Goal: Task Accomplishment & Management: Manage account settings

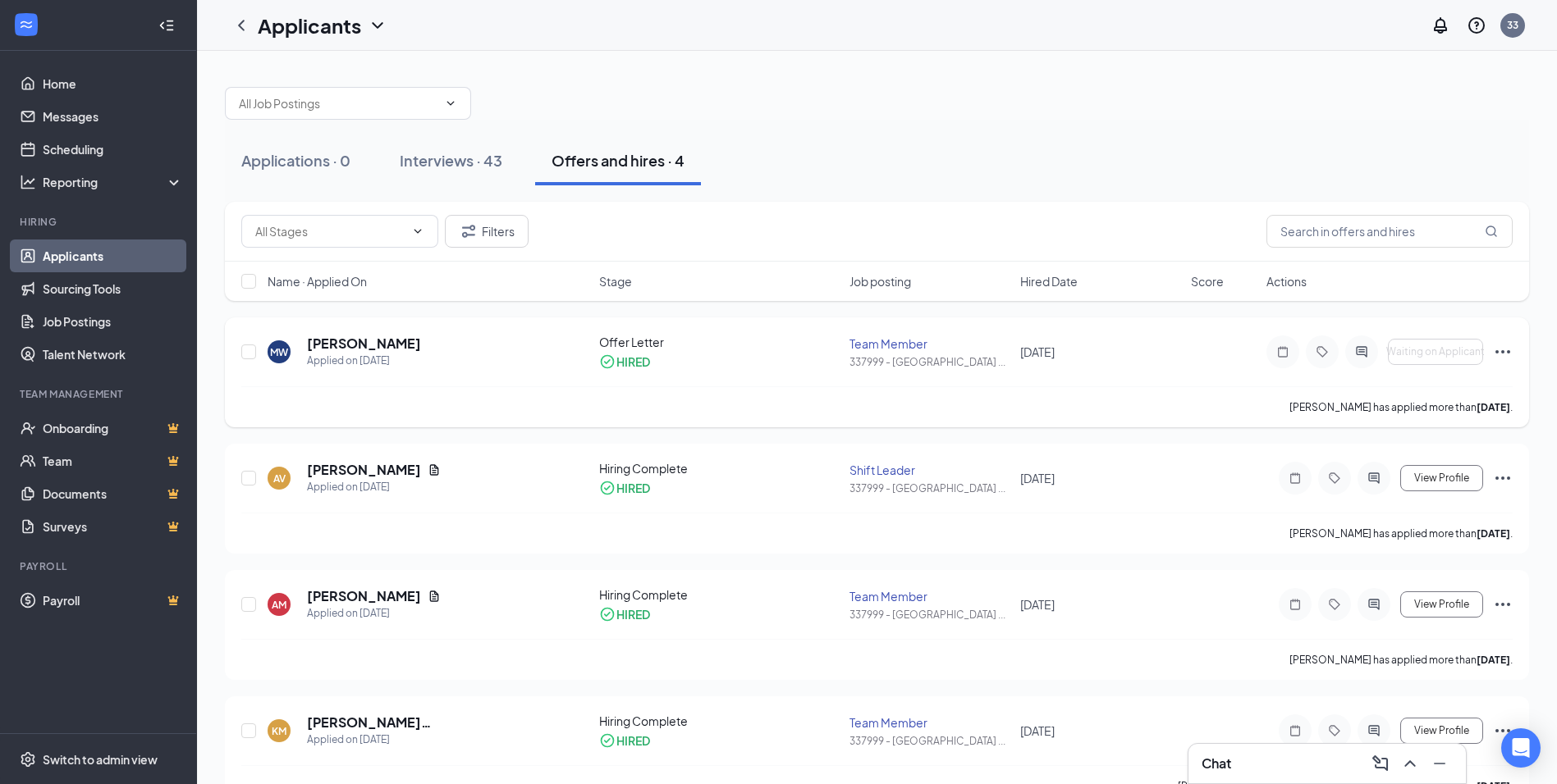
drag, startPoint x: 1382, startPoint y: 414, endPoint x: 1250, endPoint y: 382, distance: 135.8
click at [1250, 382] on div "MW [PERSON_NAME] Applied on [DATE] Offer Letter HIRED Team Member 337999 - [GEO…" at bounding box center [877, 360] width 1271 height 52
click at [1503, 360] on icon "Ellipses" at bounding box center [1503, 352] width 20 height 20
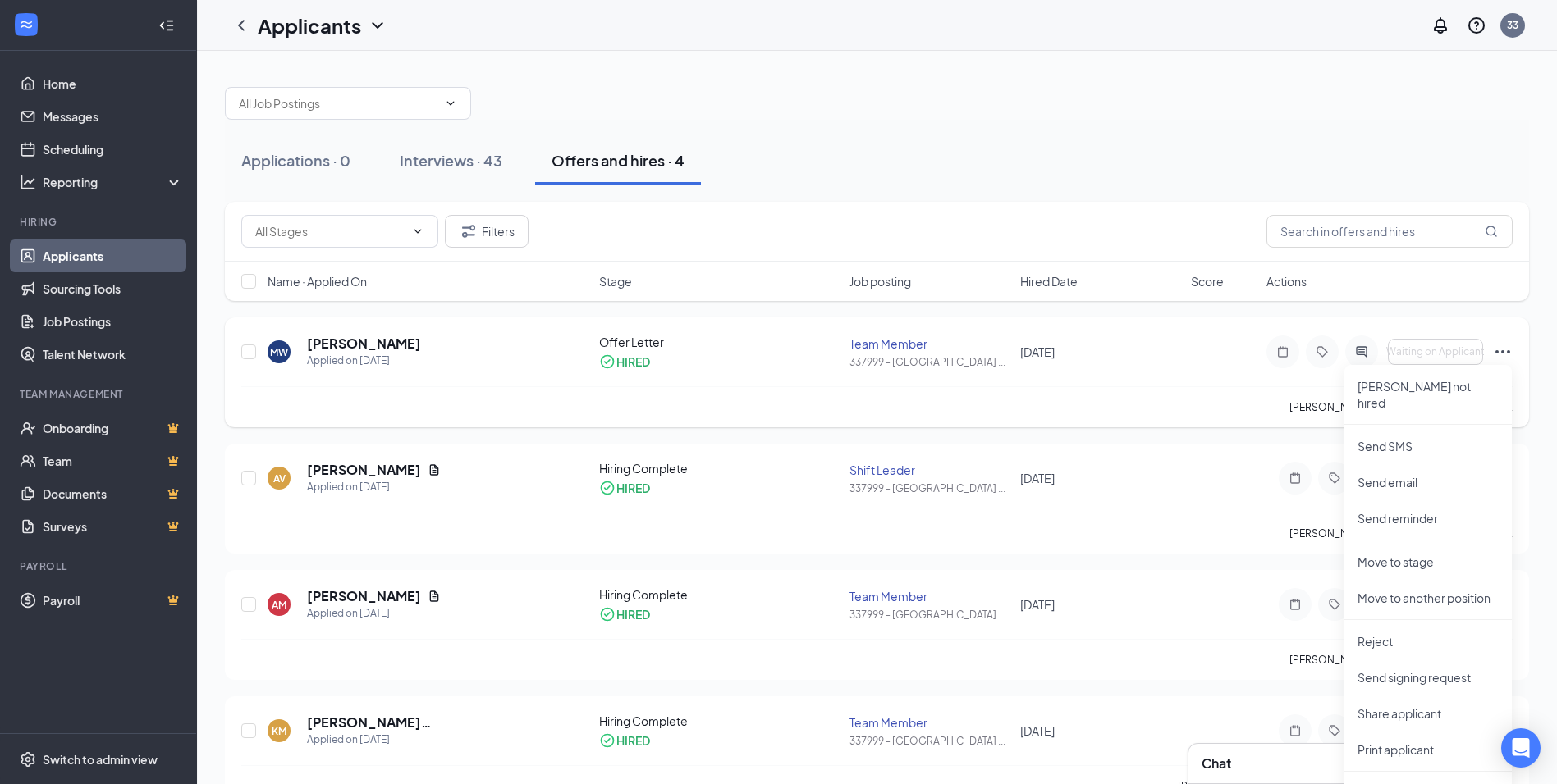
click at [1484, 360] on div "Waiting on Applicant [PERSON_NAME] not hired Send SMS Send email Send reminder …" at bounding box center [1389, 352] width 246 height 33
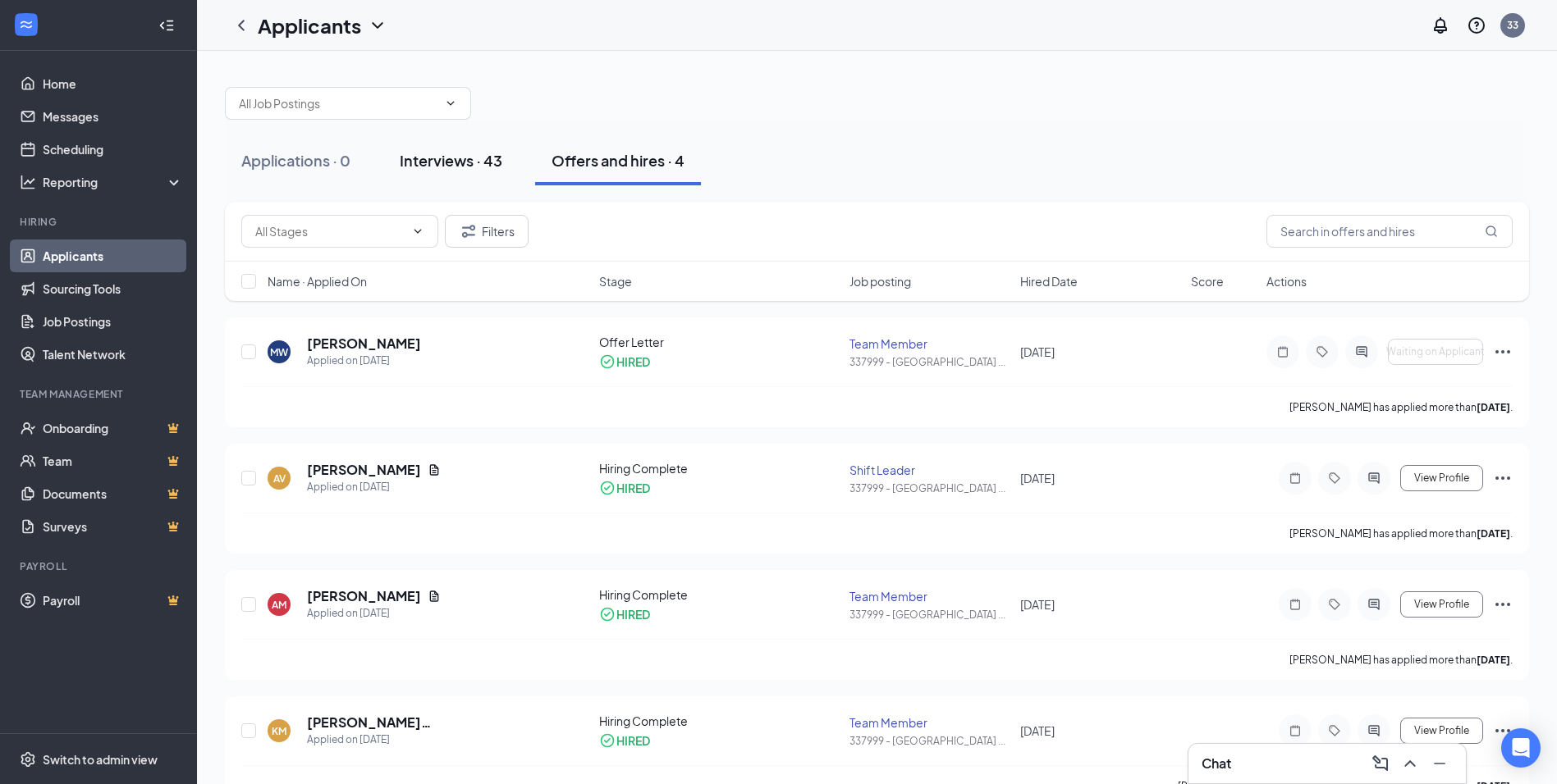
click at [448, 167] on div "Interviews · 43" at bounding box center [450, 160] width 102 height 21
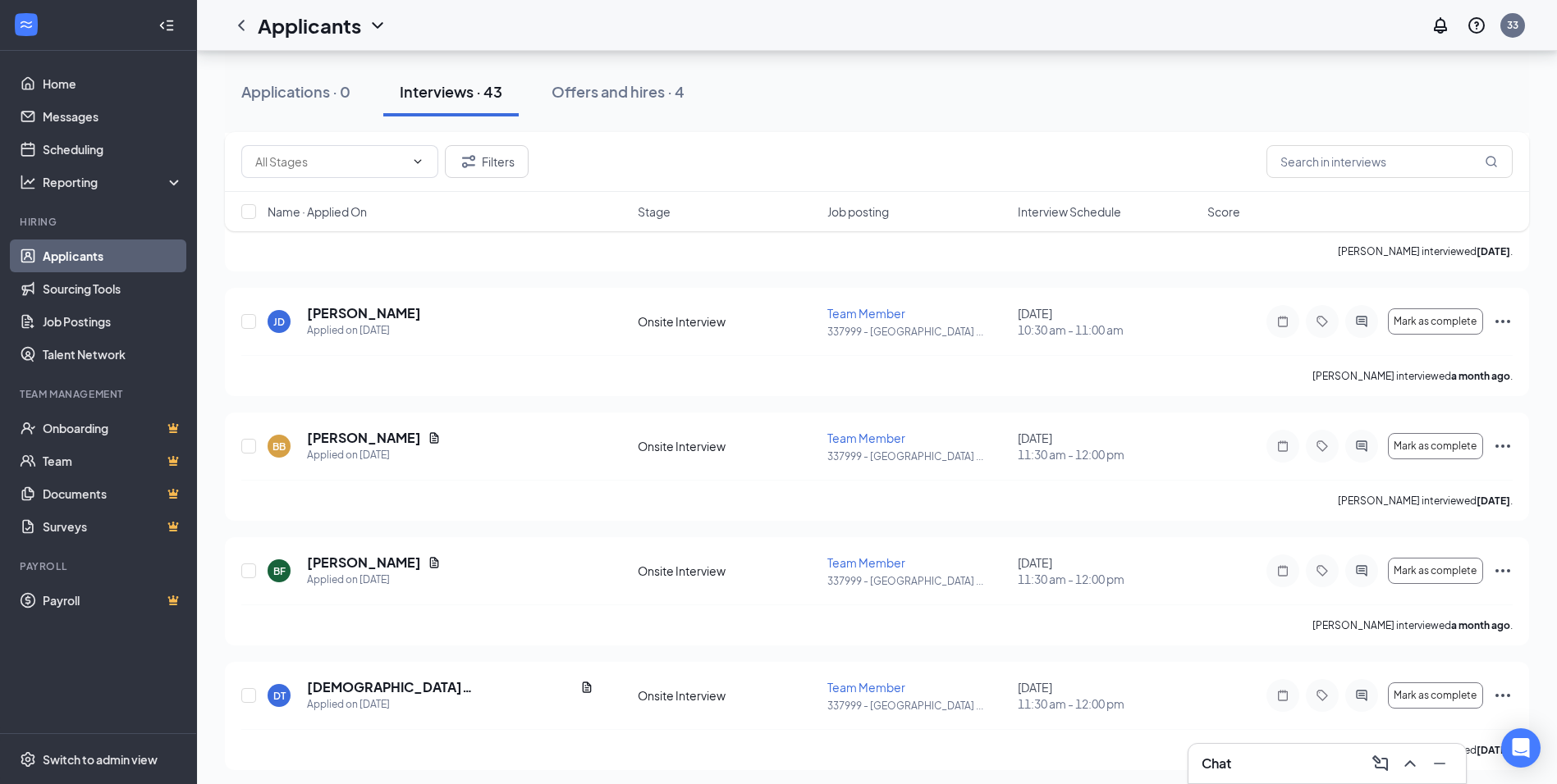
scroll to position [4898, 0]
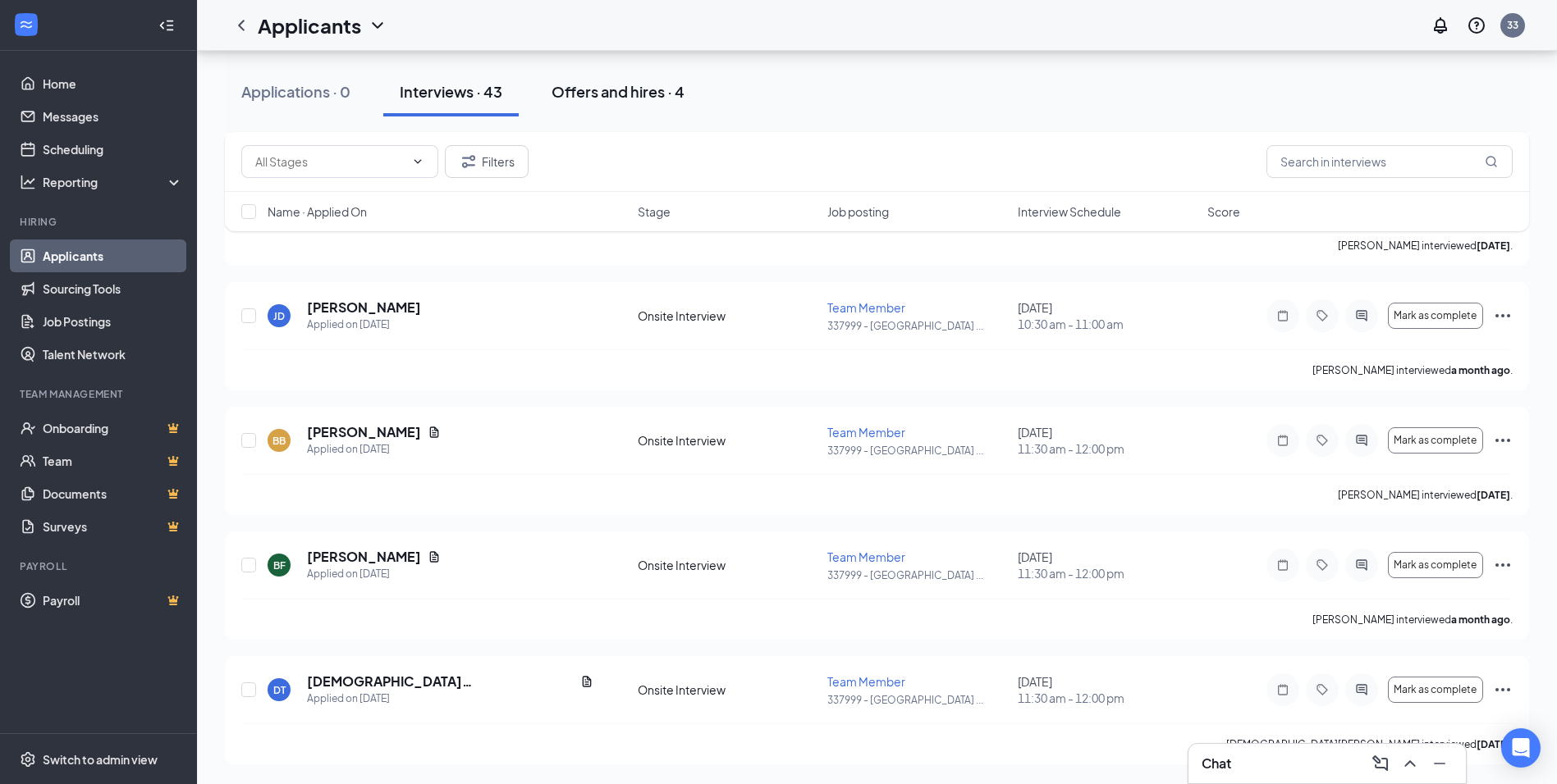
click at [573, 106] on button "Offers and hires · 4" at bounding box center [618, 91] width 166 height 49
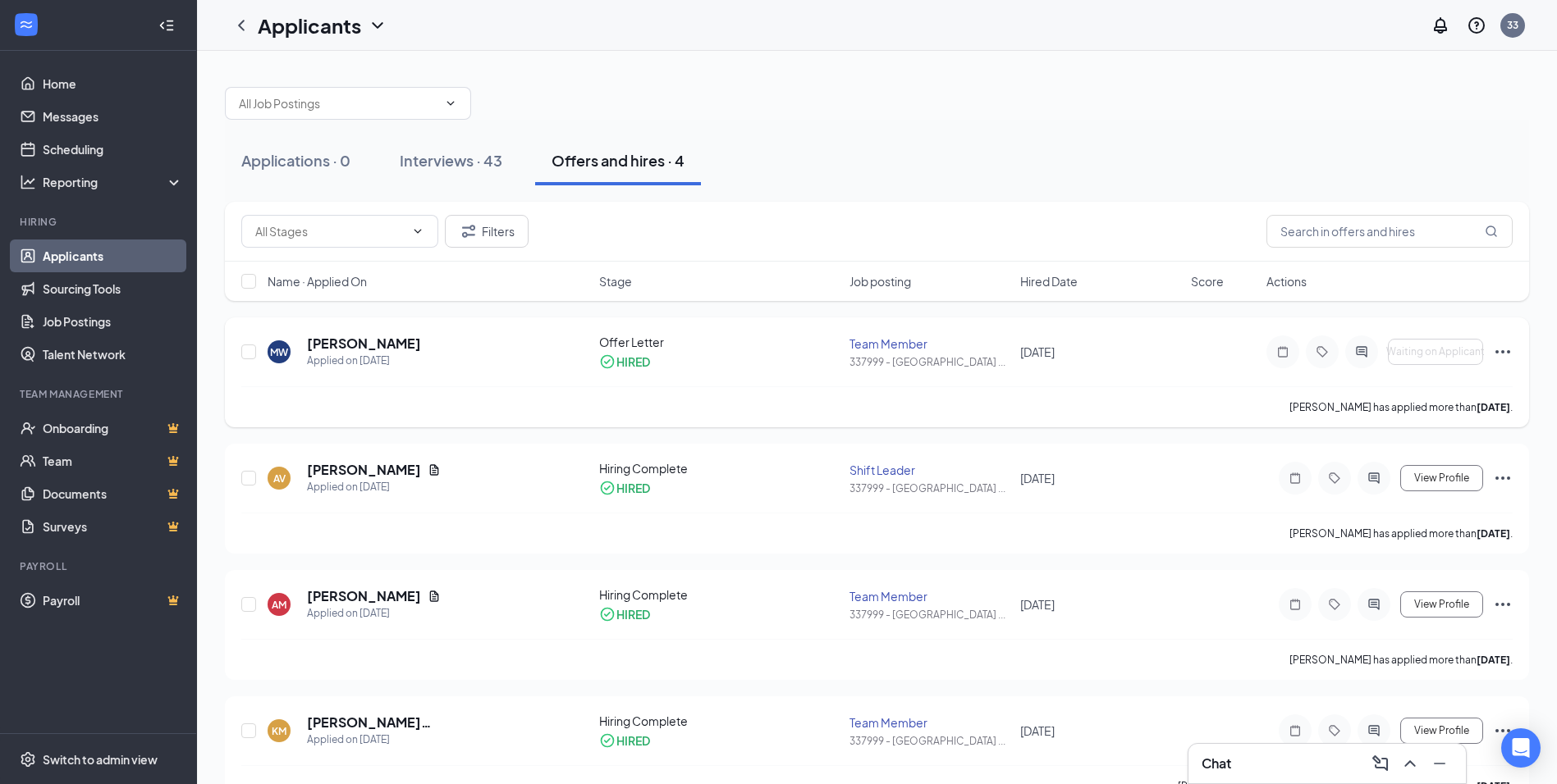
click at [902, 336] on div "Team Member" at bounding box center [930, 344] width 161 height 17
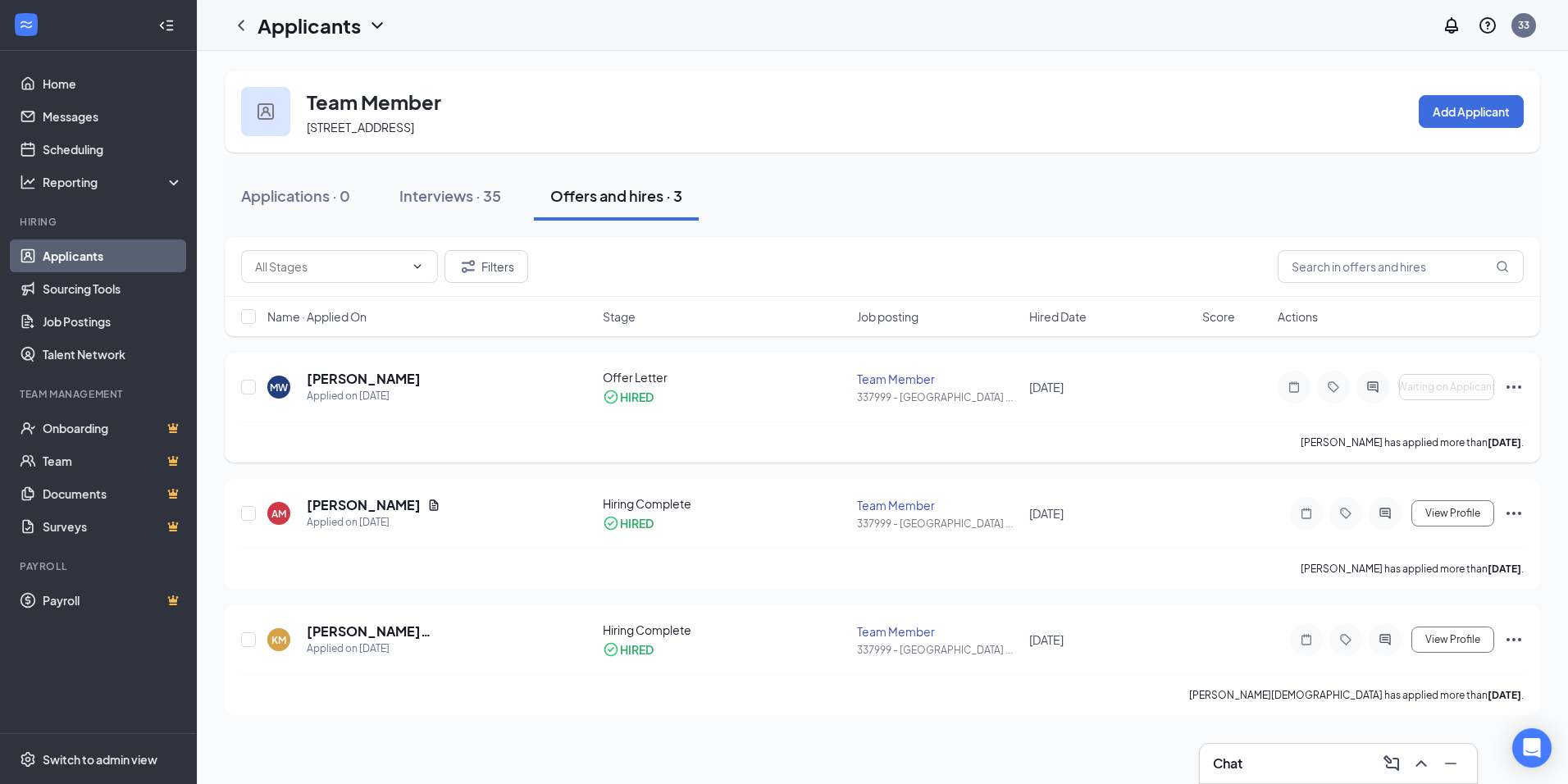
click at [1064, 387] on span "[DATE]" at bounding box center [1046, 387] width 34 height 15
click at [341, 381] on h5 "[PERSON_NAME]" at bounding box center [363, 379] width 114 height 18
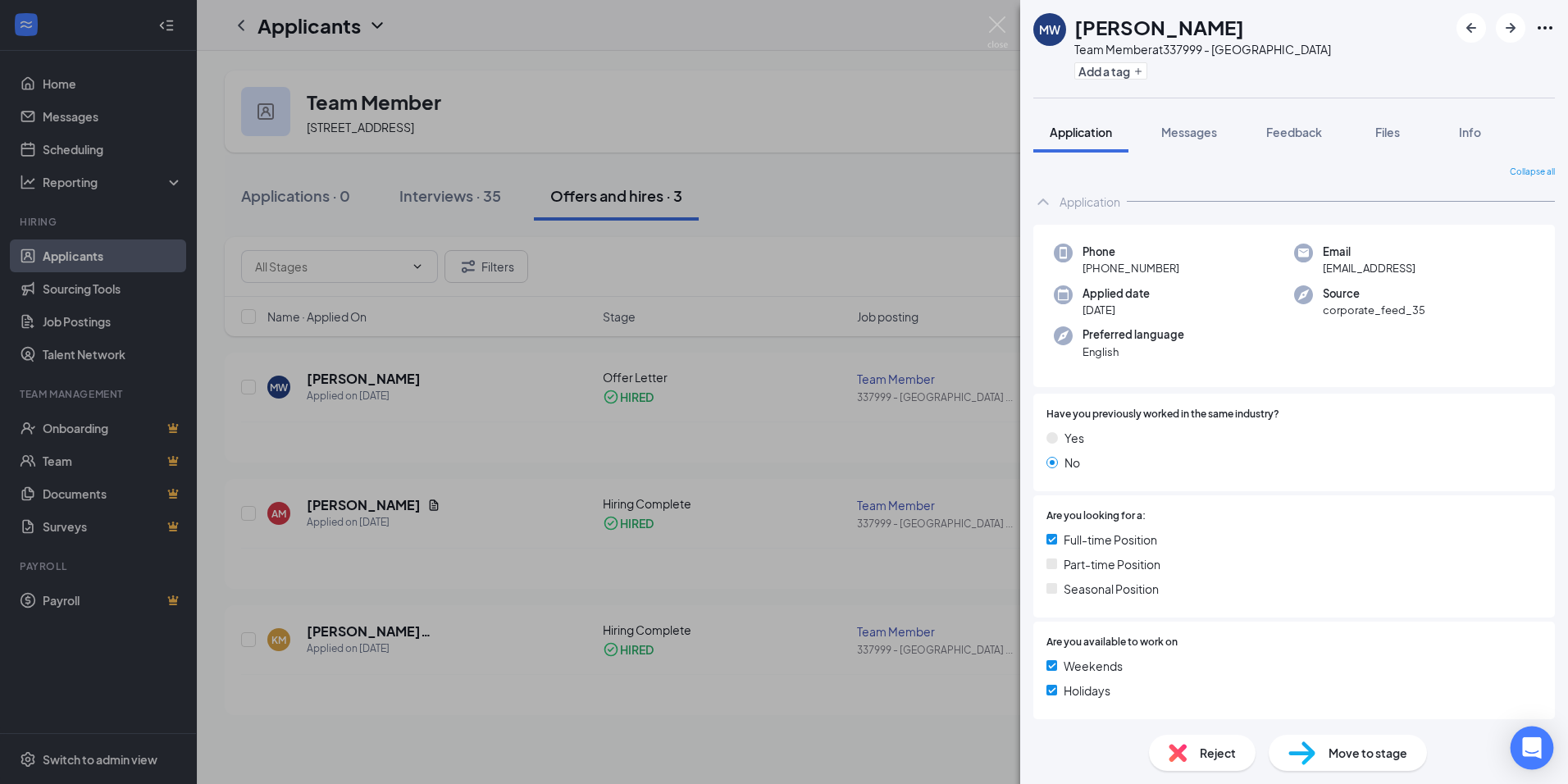
click at [1534, 747] on icon "Open Intercom Messenger" at bounding box center [1531, 748] width 19 height 22
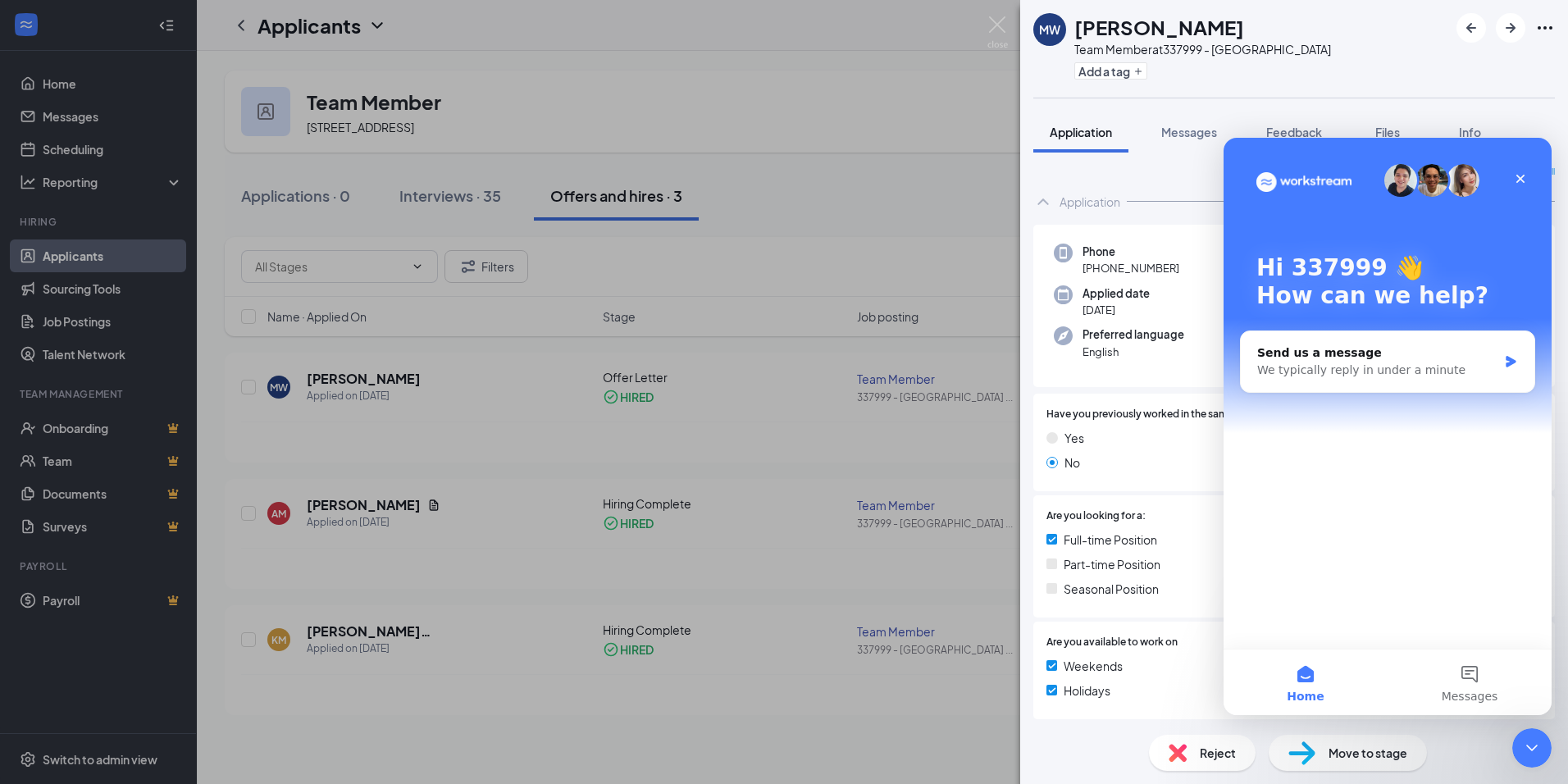
click at [1393, 762] on div "Move to stage" at bounding box center [1348, 752] width 159 height 36
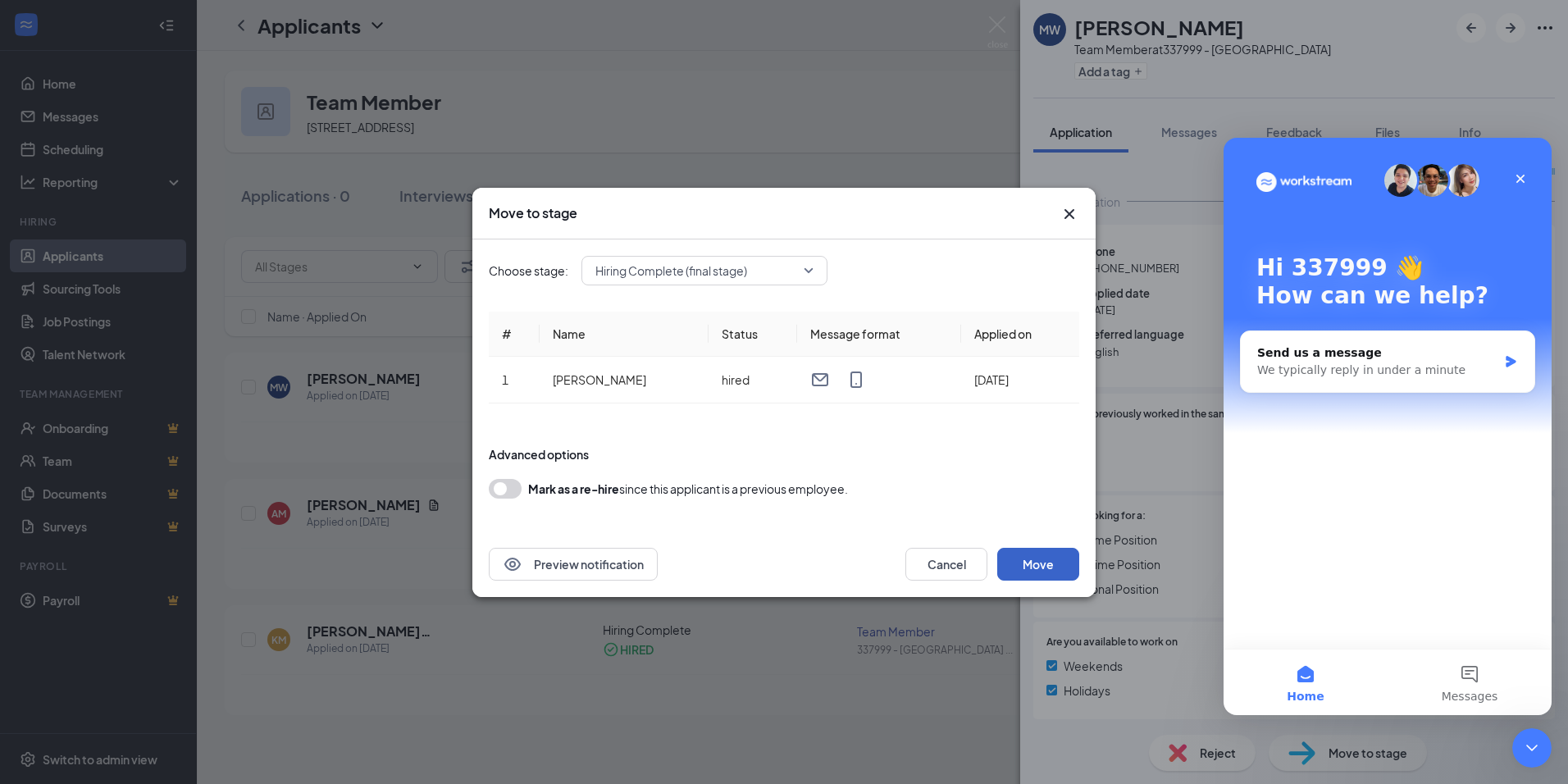
click at [1020, 550] on button "Move" at bounding box center [1038, 565] width 82 height 33
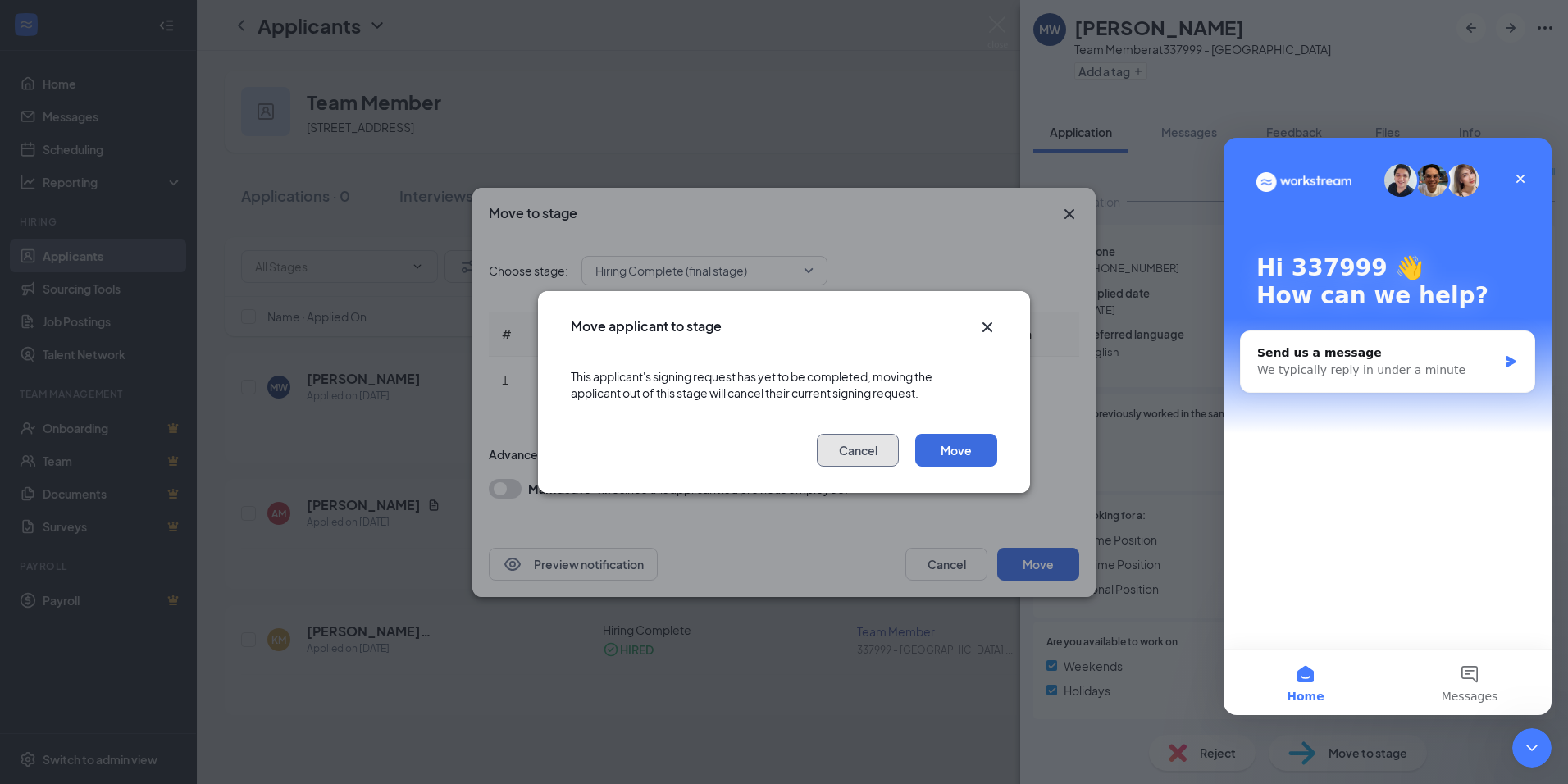
click at [862, 442] on button "Cancel" at bounding box center [858, 450] width 82 height 33
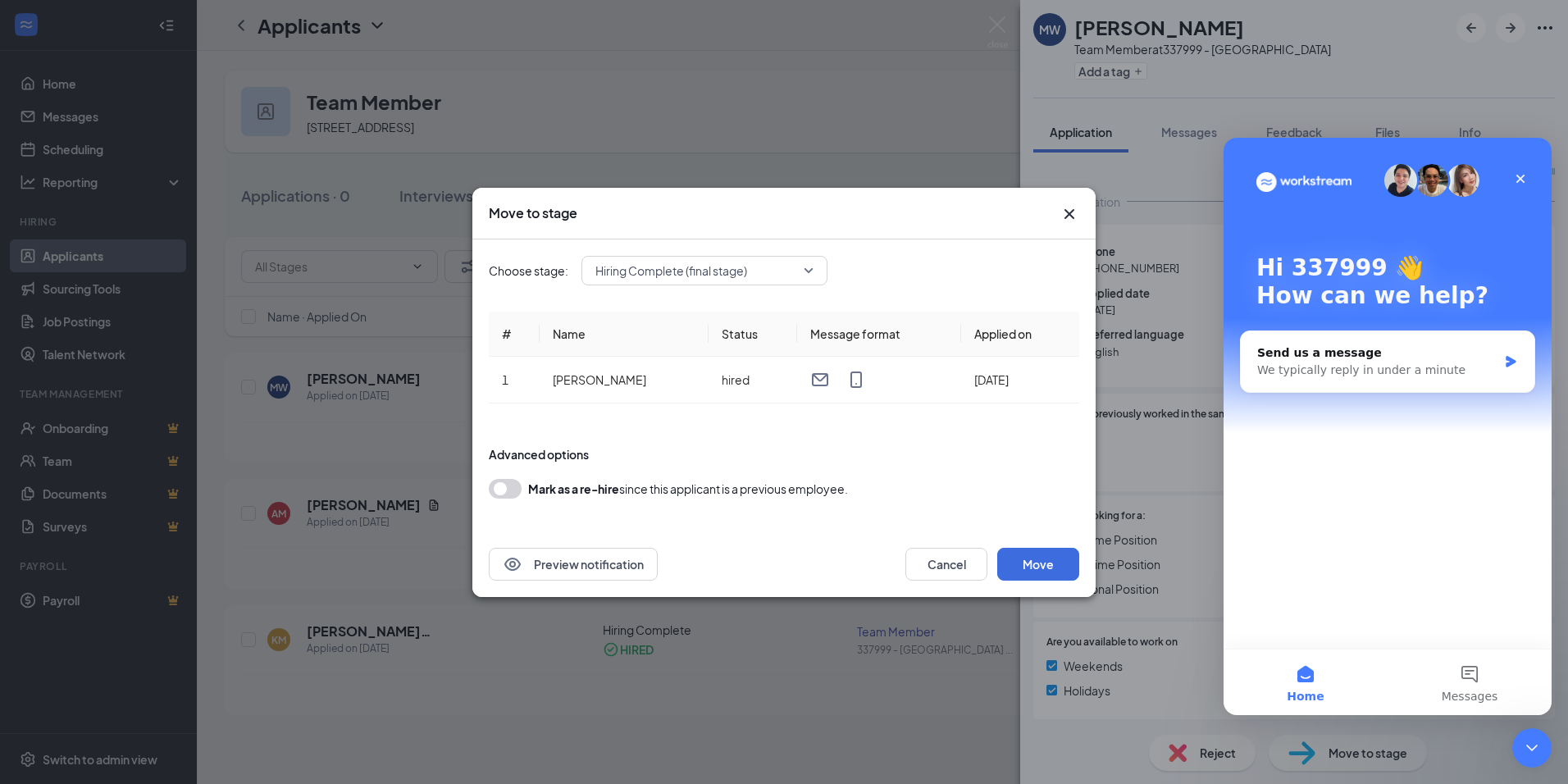
click at [1061, 225] on div "Move to stage" at bounding box center [784, 213] width 624 height 51
click at [1064, 217] on icon "Cross" at bounding box center [1070, 214] width 20 height 20
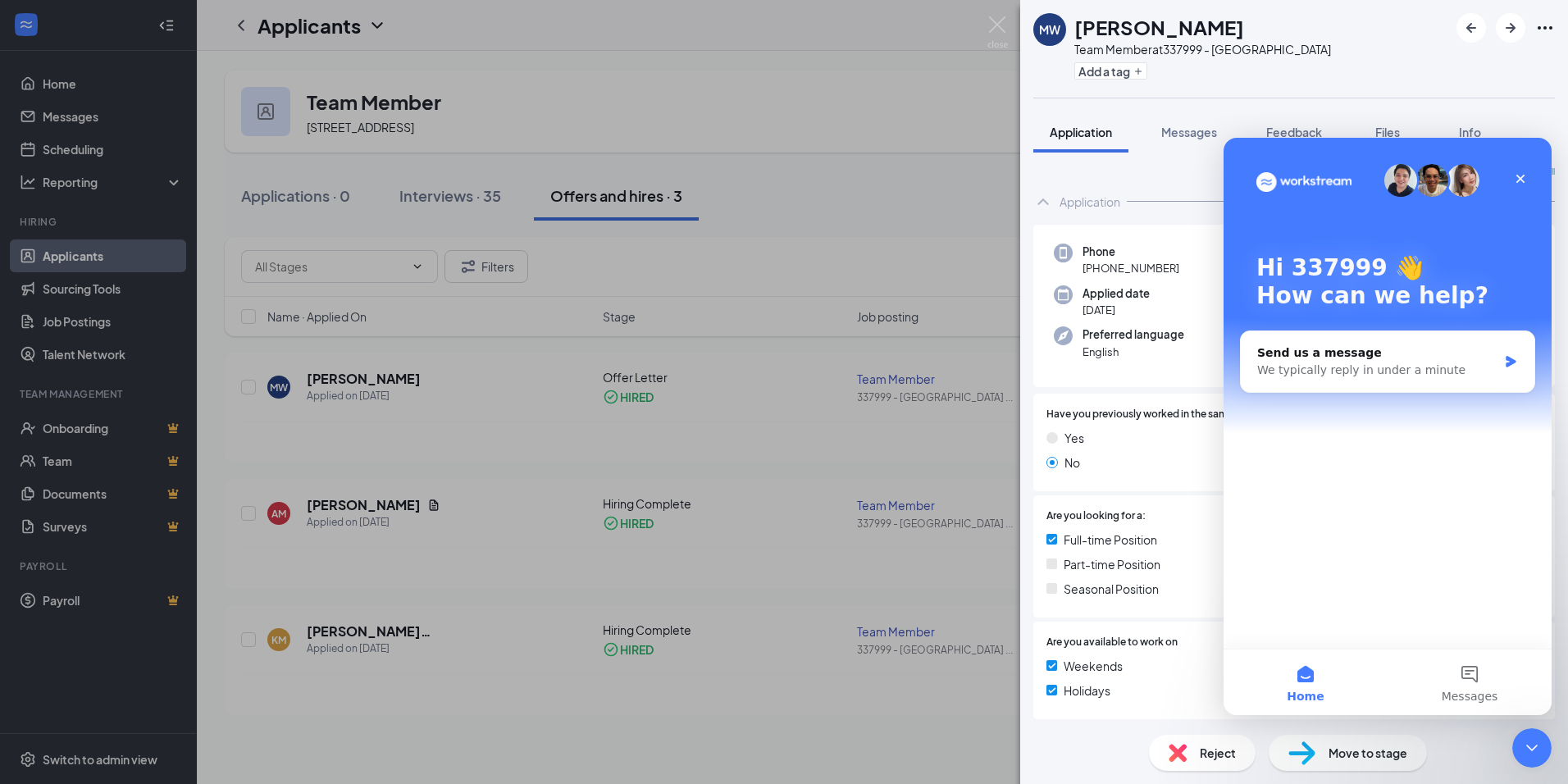
drag, startPoint x: 811, startPoint y: 443, endPoint x: 821, endPoint y: 448, distance: 11.2
click at [821, 448] on div "MW [PERSON_NAME] Team Member at 337999 - Hillsborough Add a tag Application Mes…" at bounding box center [784, 392] width 1568 height 784
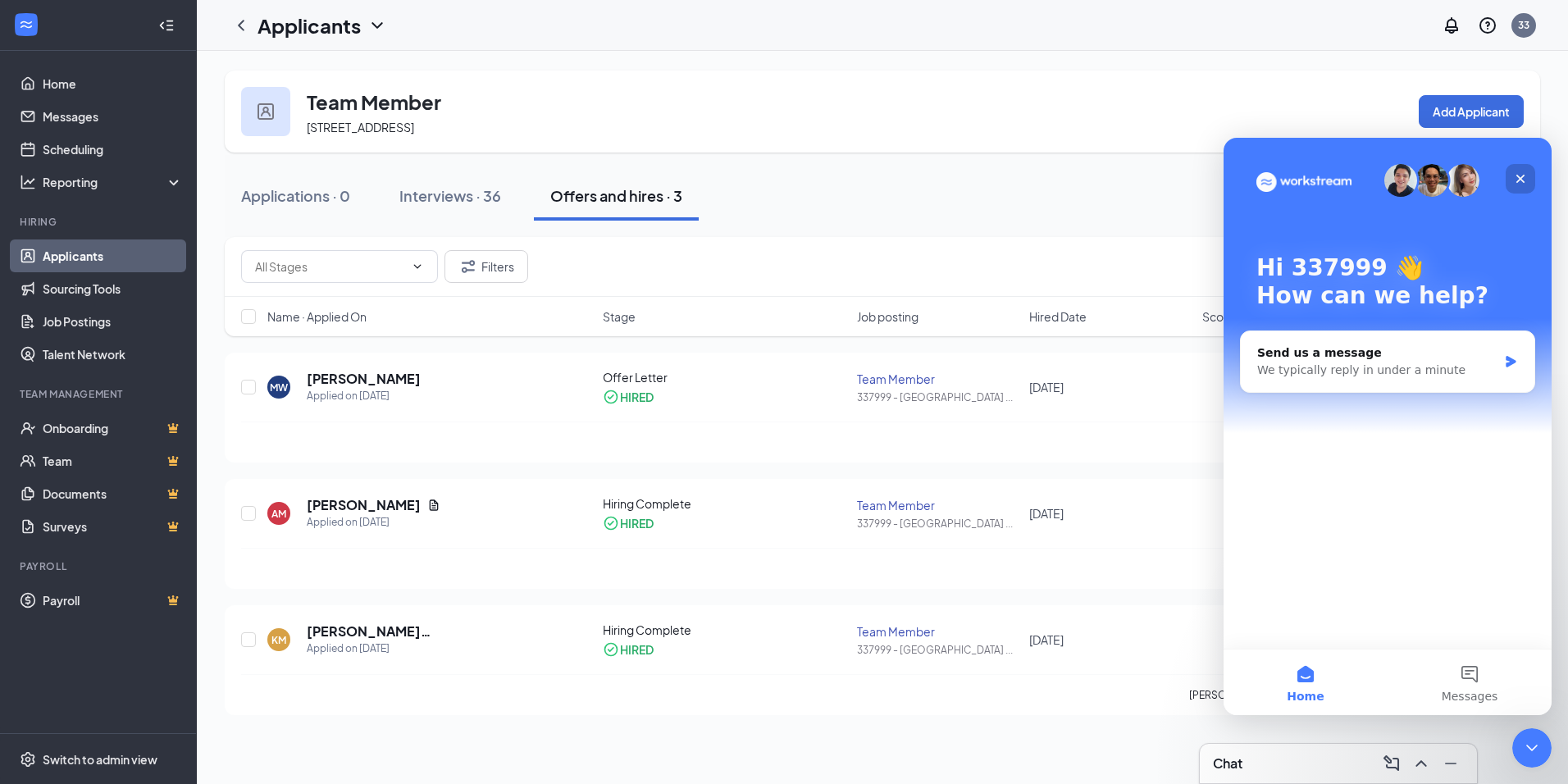
click at [1531, 167] on div "Close" at bounding box center [1521, 179] width 30 height 30
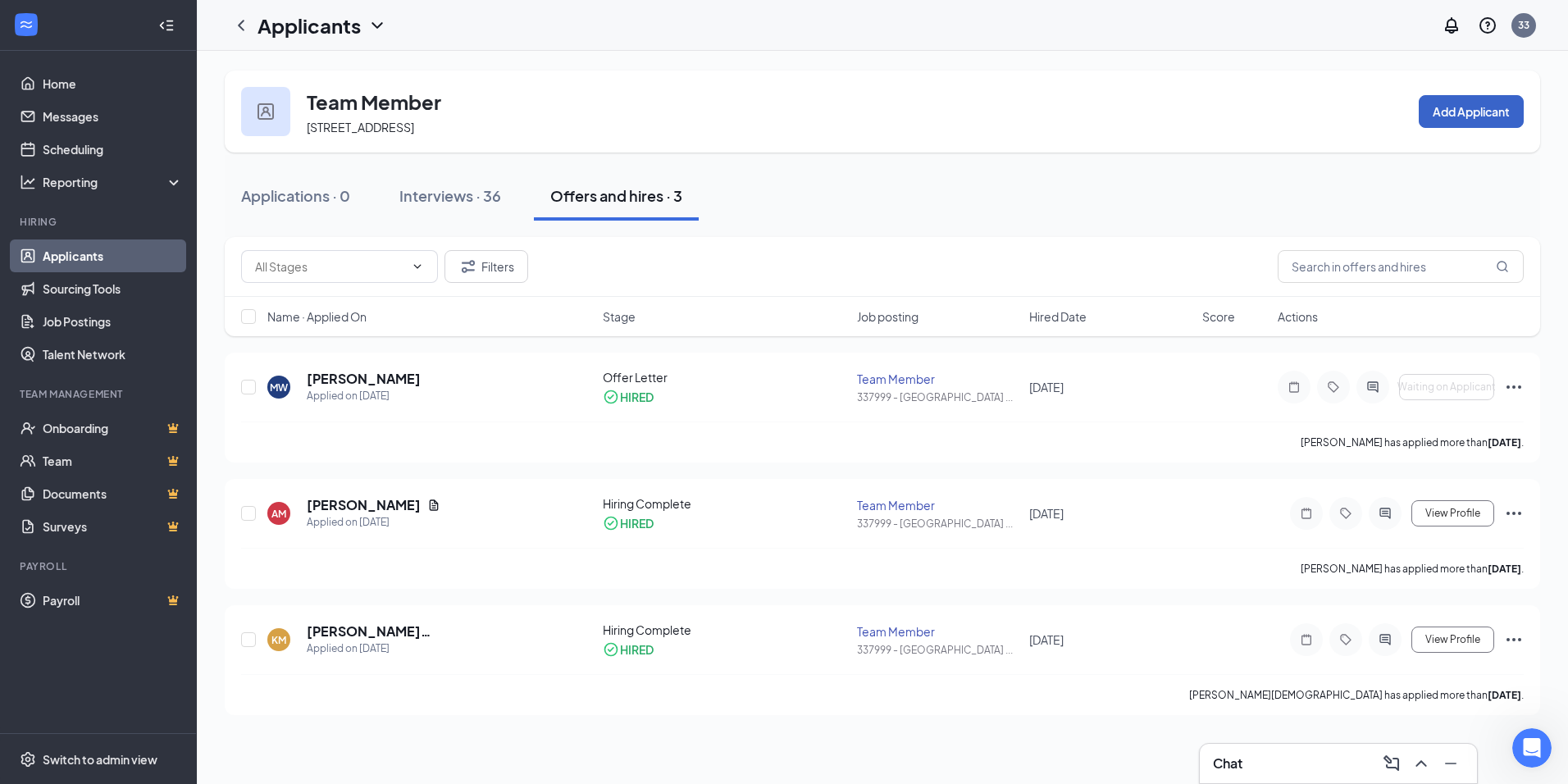
click at [1497, 120] on button "Add Applicant" at bounding box center [1472, 112] width 105 height 33
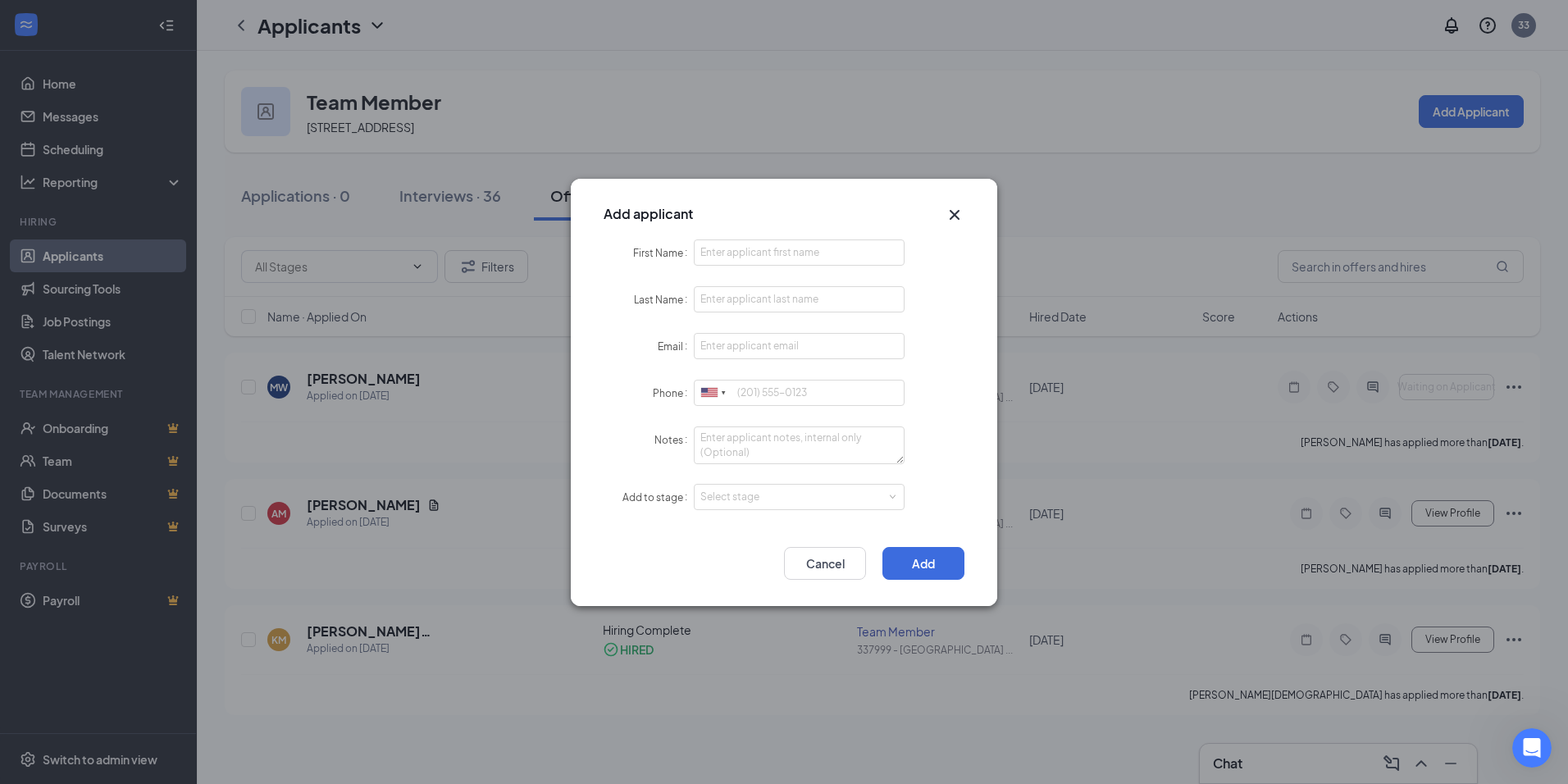
click at [968, 213] on div "Add applicant" at bounding box center [784, 208] width 427 height 61
click at [956, 208] on icon "Cross" at bounding box center [955, 215] width 20 height 20
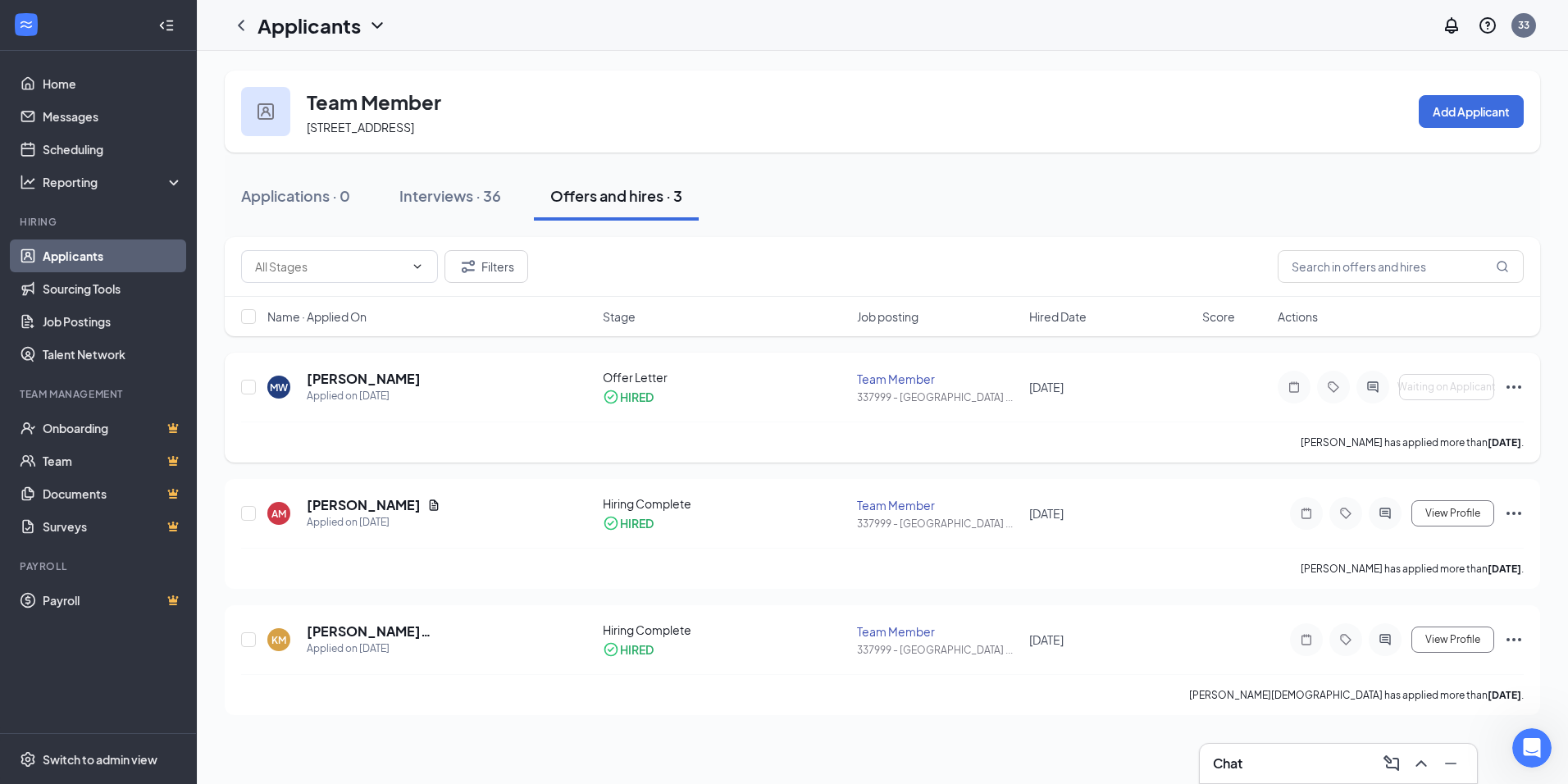
click at [1008, 378] on div "Team Member" at bounding box center [938, 379] width 164 height 17
click at [316, 371] on h5 "[PERSON_NAME]" at bounding box center [363, 379] width 114 height 18
